Goal: Information Seeking & Learning: Learn about a topic

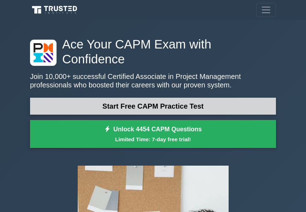
click at [174, 98] on link "Start Free CAPM Practice Test" at bounding box center [153, 106] width 246 height 17
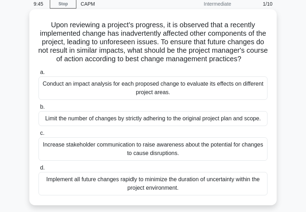
scroll to position [28, 0]
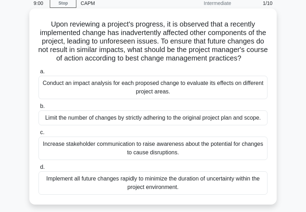
click at [222, 82] on div "Conduct an impact analysis for each proposed change to evaluate its effects on …" at bounding box center [153, 87] width 229 height 23
click at [39, 74] on input "a. Conduct an impact analysis for each proposed change to evaluate its effects …" at bounding box center [39, 71] width 0 height 5
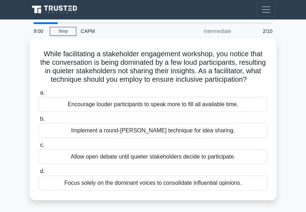
scroll to position [0, 0]
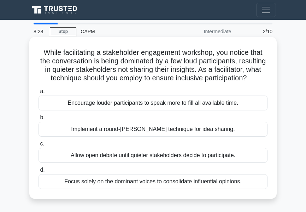
click at [211, 128] on div "Implement a round-robin technique for idea sharing." at bounding box center [153, 129] width 229 height 15
click at [39, 120] on input "b. Implement a round-robin technique for idea sharing." at bounding box center [39, 117] width 0 height 5
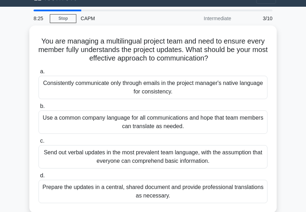
scroll to position [14, 0]
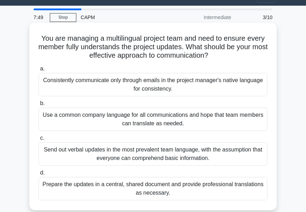
click at [218, 189] on div "Prepare the updates in a central, shared document and provide professional tran…" at bounding box center [153, 188] width 229 height 23
click at [39, 175] on input "d. Prepare the updates in a central, shared document and provide professional t…" at bounding box center [39, 172] width 0 height 5
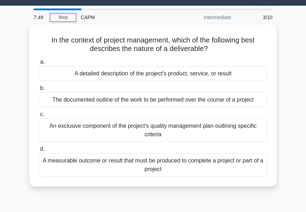
scroll to position [0, 0]
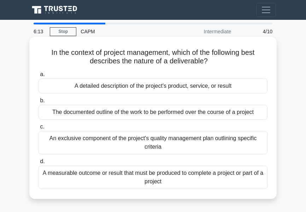
click at [229, 114] on div "The documented outline of the work to be performed over the course of a project" at bounding box center [153, 112] width 229 height 15
click at [39, 103] on input "b. The documented outline of the work to be performed over the course of a proj…" at bounding box center [39, 100] width 0 height 5
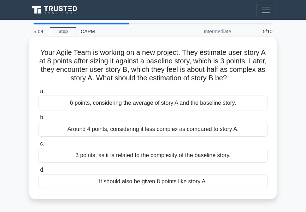
click at [172, 183] on div "It should also be given 8 points like story A." at bounding box center [153, 181] width 229 height 15
click at [39, 172] on input "d. It should also be given 8 points like story A." at bounding box center [39, 169] width 0 height 5
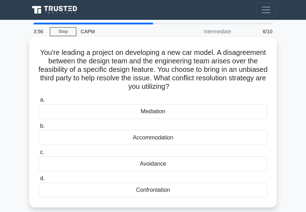
click at [239, 116] on div "Mediation" at bounding box center [153, 111] width 229 height 15
click at [39, 102] on input "a. Mediation" at bounding box center [39, 100] width 0 height 5
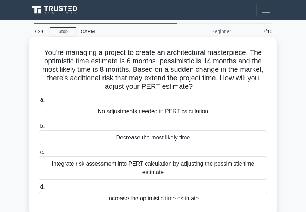
click at [155, 168] on div "Integrate risk assessment into PERT calculation by adjusting the pessimistic ti…" at bounding box center [153, 167] width 229 height 23
click at [39, 154] on input "c. Integrate risk assessment into PERT calculation by adjusting the pessimistic…" at bounding box center [39, 152] width 0 height 5
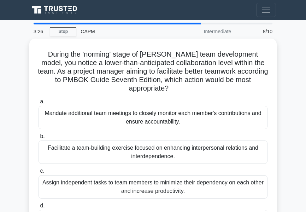
click at [288, 79] on main "3:26 Stop CAPM Intermediate 8/10 During the 'norming' stage of Tuckman's team d…" at bounding box center [153, 199] width 306 height 359
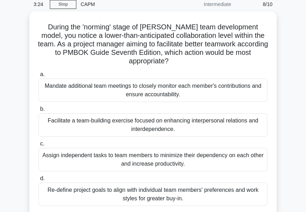
scroll to position [28, 0]
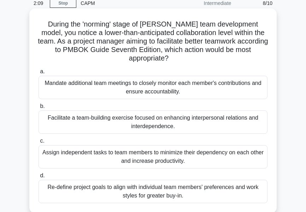
click at [171, 145] on div "Assign independent tasks to team members to minimize their dependency on each o…" at bounding box center [153, 156] width 229 height 23
click at [39, 143] on input "c. Assign independent tasks to team members to minimize their dependency on eac…" at bounding box center [39, 140] width 0 height 5
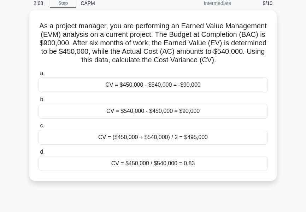
scroll to position [0, 0]
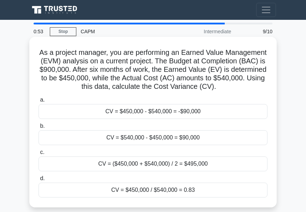
click at [74, 164] on div "CV = ($450,000 + $540,000) / 2 = $495,000" at bounding box center [153, 163] width 229 height 15
click at [39, 154] on input "c. CV = ($450,000 + $540,000) / 2 = $495,000" at bounding box center [39, 152] width 0 height 5
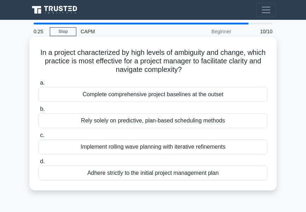
click at [207, 122] on div "Rely solely on predictive, plan-based scheduling methods" at bounding box center [153, 120] width 229 height 15
click at [39, 111] on input "b. Rely solely on predictive, plan-based scheduling methods" at bounding box center [39, 109] width 0 height 5
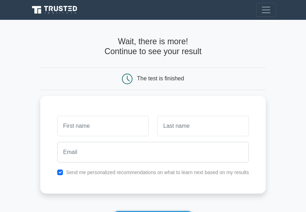
click at [274, 91] on main "Wait, there is more! Continue to see your result The test is finished and the" at bounding box center [153, 146] width 306 height 253
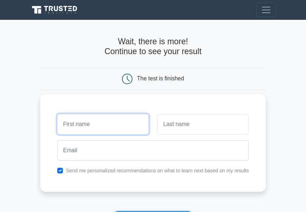
click at [83, 125] on input "text" at bounding box center [103, 124] width 92 height 20
type input "s"
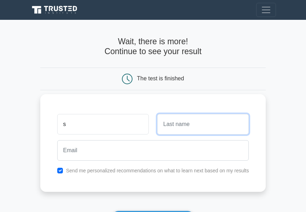
click at [166, 126] on input "text" at bounding box center [203, 124] width 92 height 20
type input "F"
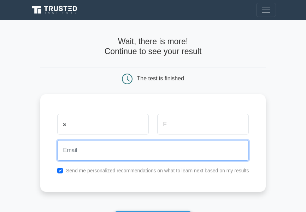
click at [80, 155] on input "email" at bounding box center [153, 150] width 192 height 20
click at [155, 145] on input "email" at bounding box center [153, 150] width 192 height 20
type input "s"
type input "tellerk597@hotmail.com"
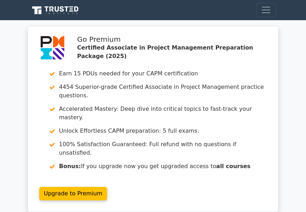
click at [282, 49] on div "Go Premium Certified Associate in Project Management Preparation Package (2025)…" at bounding box center [152, 123] width 265 height 194
